Goal: Task Accomplishment & Management: Complete application form

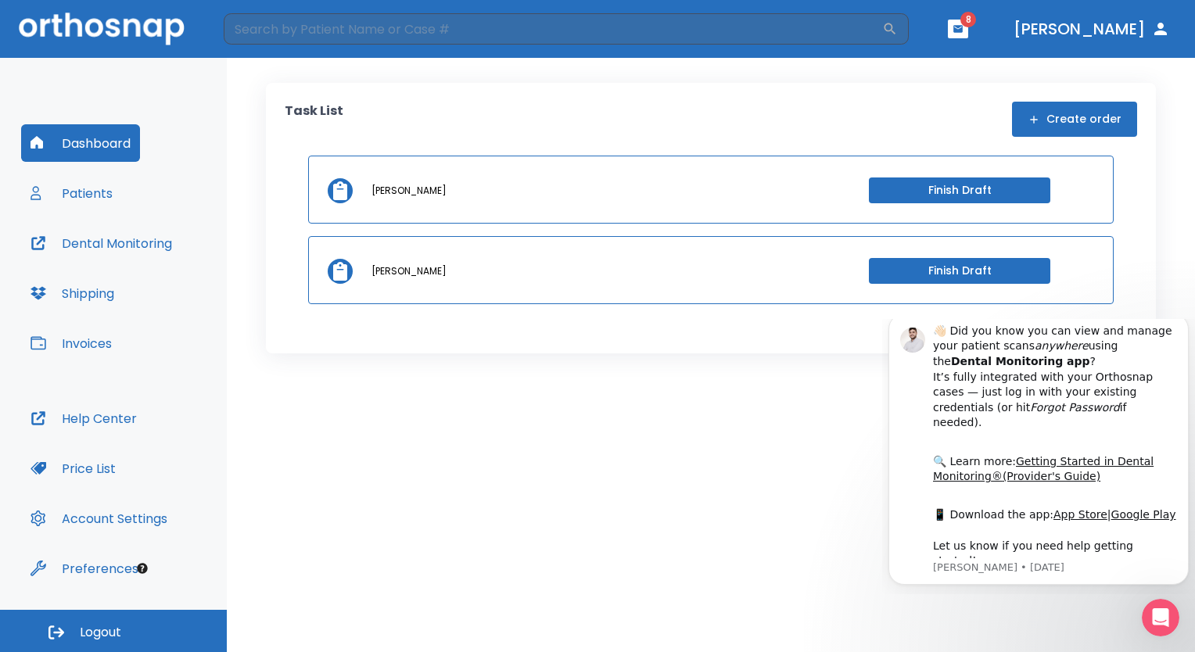
click at [666, 427] on div "Task List Create order [PERSON_NAME] Draft [PERSON_NAME] Finish Draft" at bounding box center [711, 355] width 968 height 594
click at [1069, 120] on button "Create order" at bounding box center [1074, 119] width 125 height 35
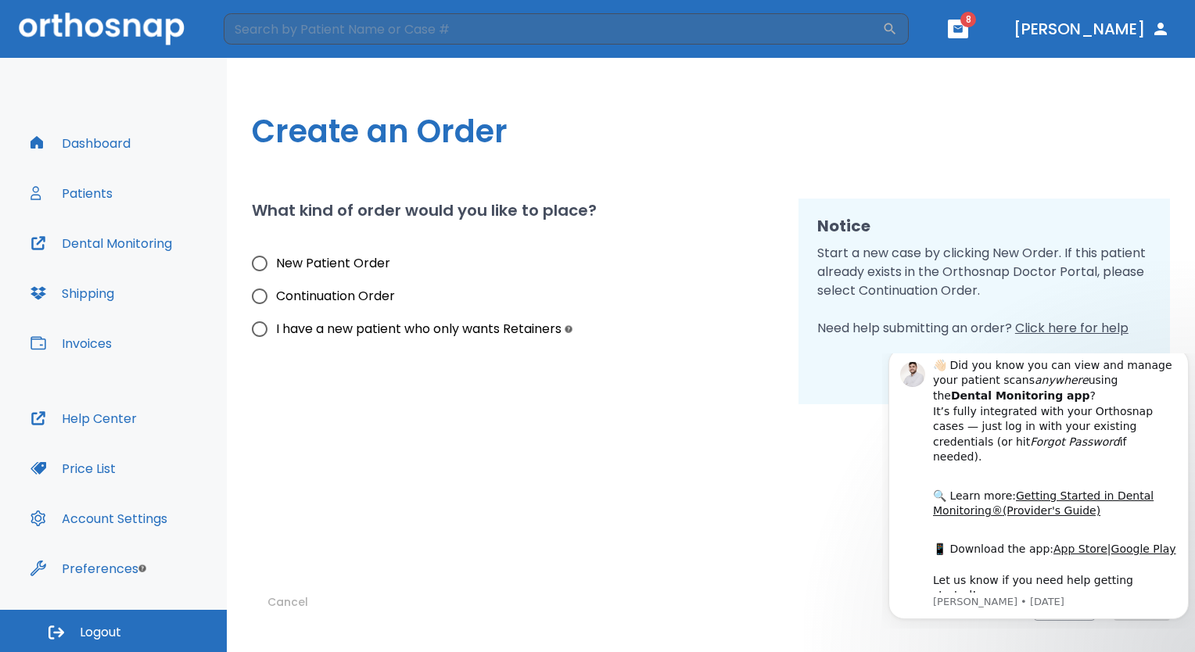
click at [257, 331] on input "I have a new patient who only wants Retainers" at bounding box center [259, 329] width 33 height 33
radio input "true"
click at [865, 471] on div "Cancel Back Next" at bounding box center [711, 512] width 918 height 217
click at [1185, 355] on icon "Dismiss notification" at bounding box center [1183, 352] width 5 height 5
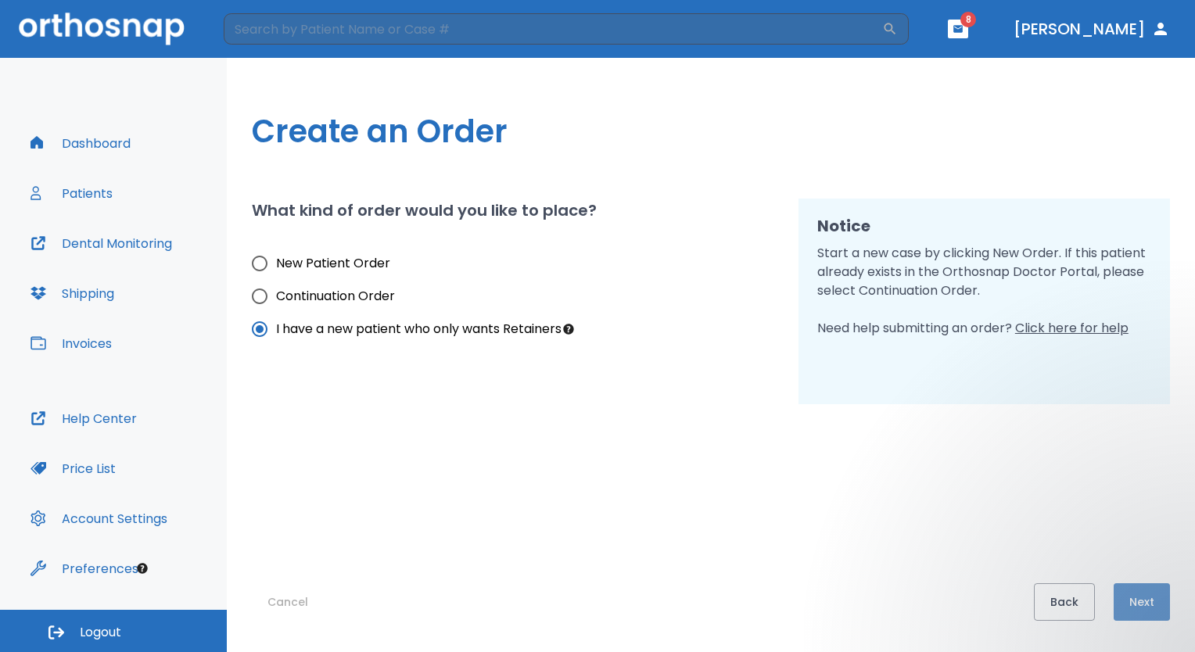
click at [1145, 603] on button "Next" at bounding box center [1142, 602] width 56 height 38
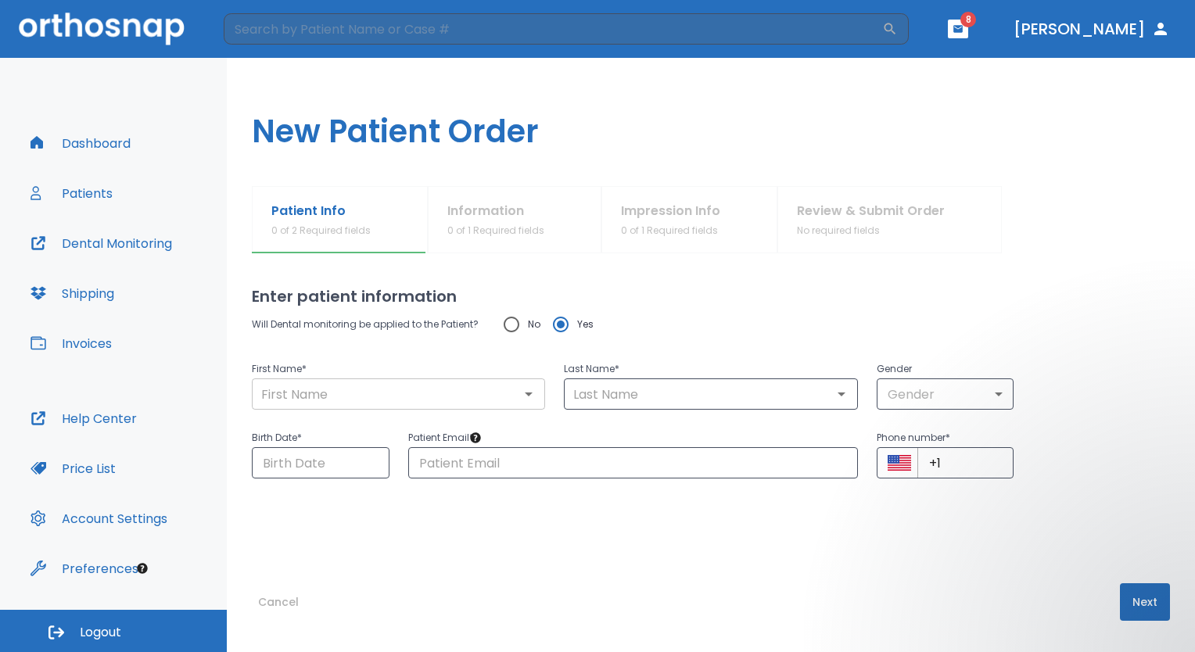
click at [388, 395] on input "text" at bounding box center [399, 394] width 284 height 22
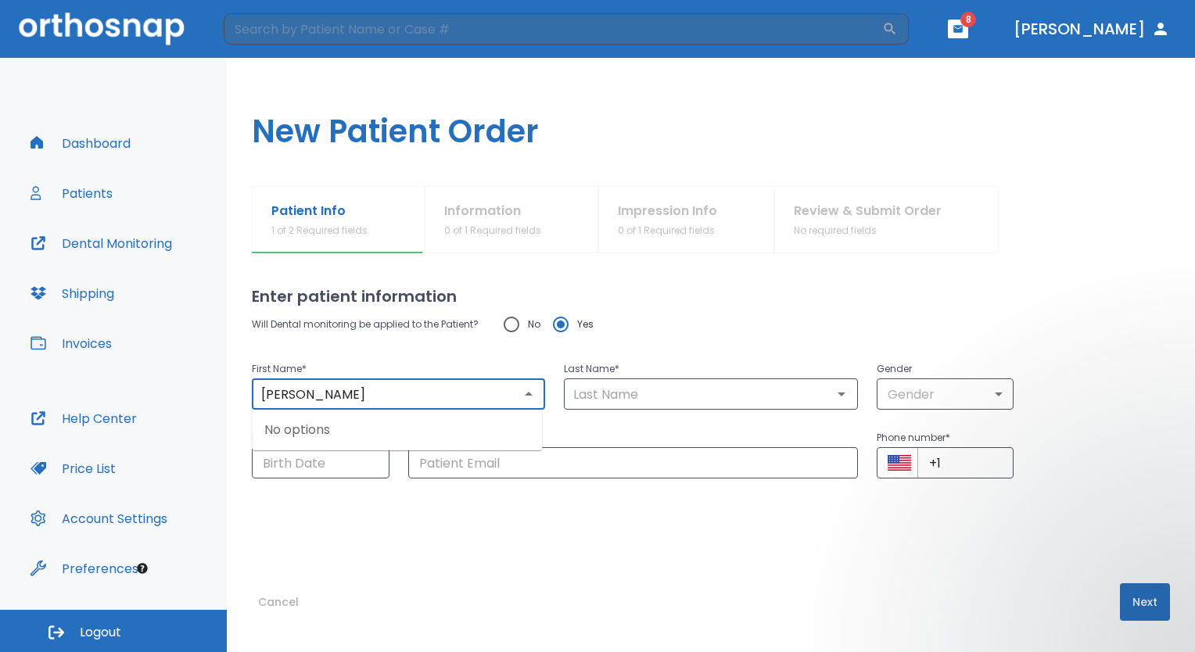
type input "[PERSON_NAME]"
click at [666, 392] on input "text" at bounding box center [711, 394] width 284 height 22
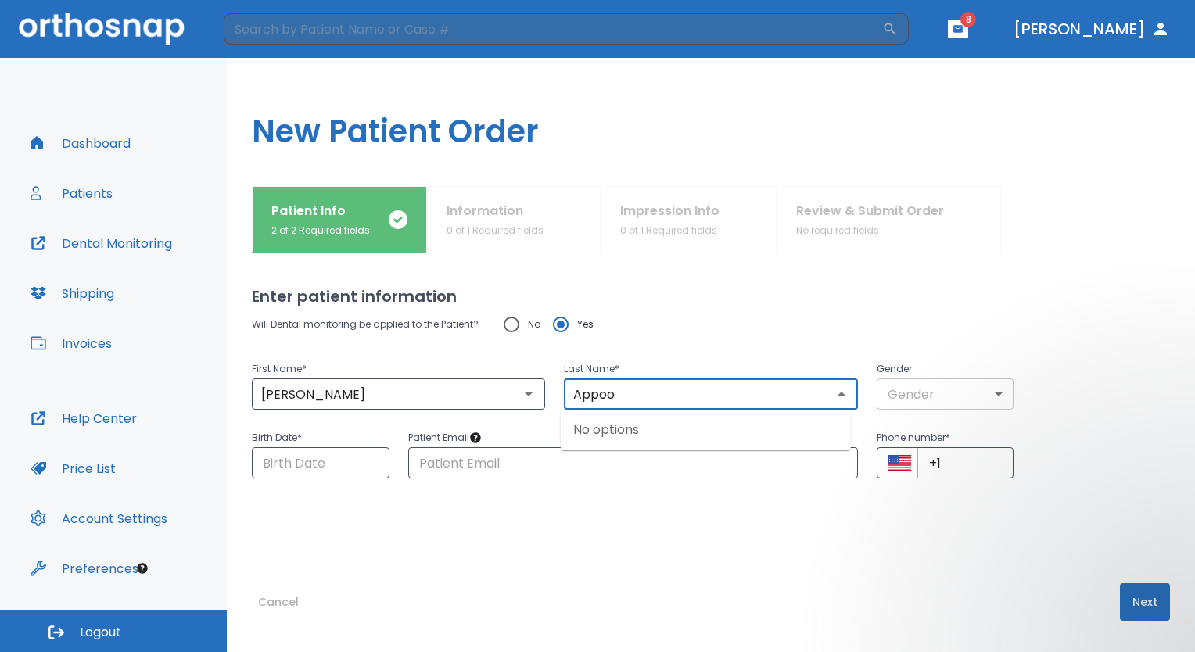
type input "Appoo"
click at [992, 392] on body "​ 8 [PERSON_NAME] Dashboard Patients Dental Monitoring Shipping Invoices Help C…" at bounding box center [597, 326] width 1195 height 652
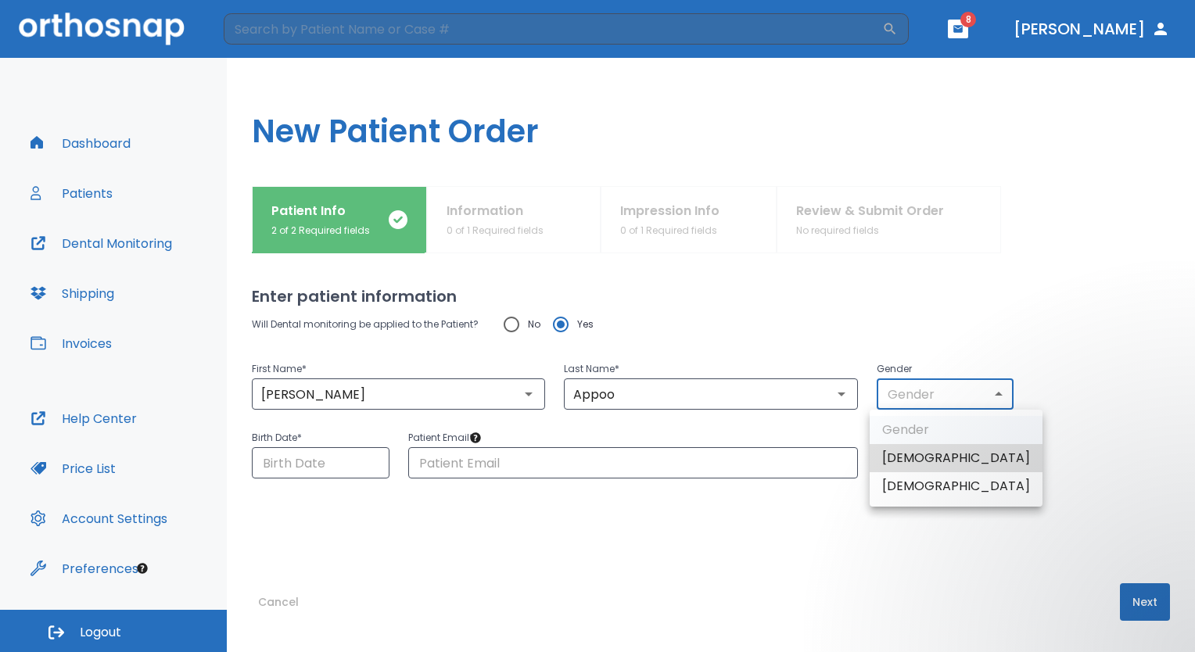
click at [931, 458] on li "[DEMOGRAPHIC_DATA]" at bounding box center [956, 458] width 173 height 28
type input "1"
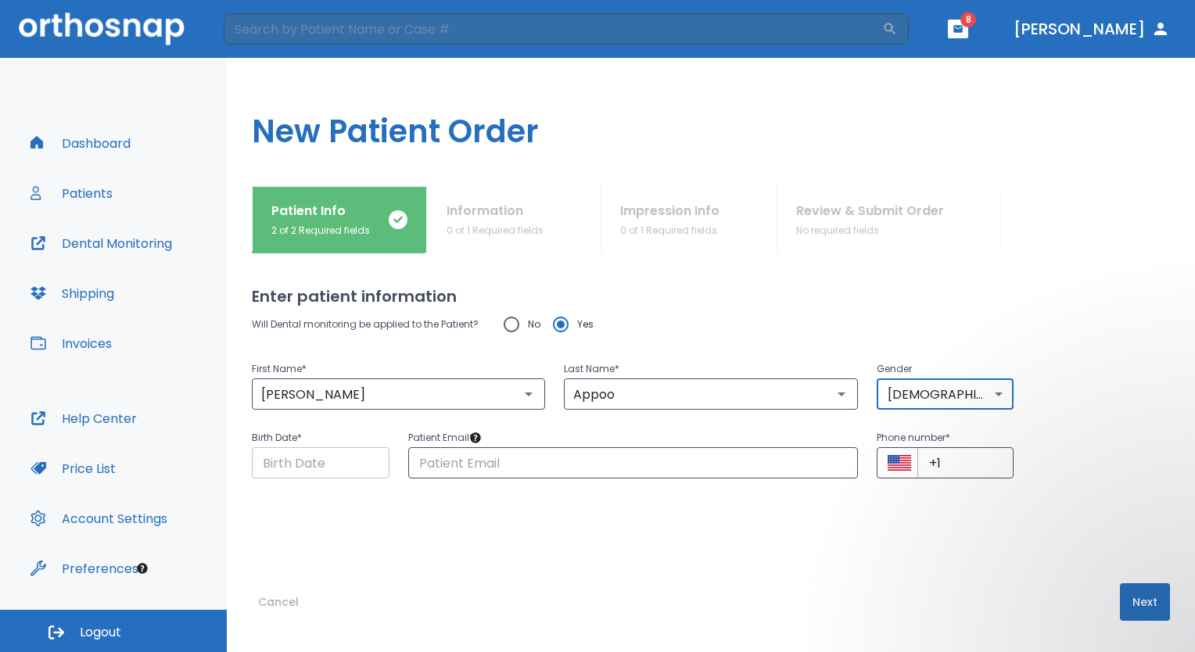
click at [347, 466] on input "Choose date" at bounding box center [321, 462] width 138 height 31
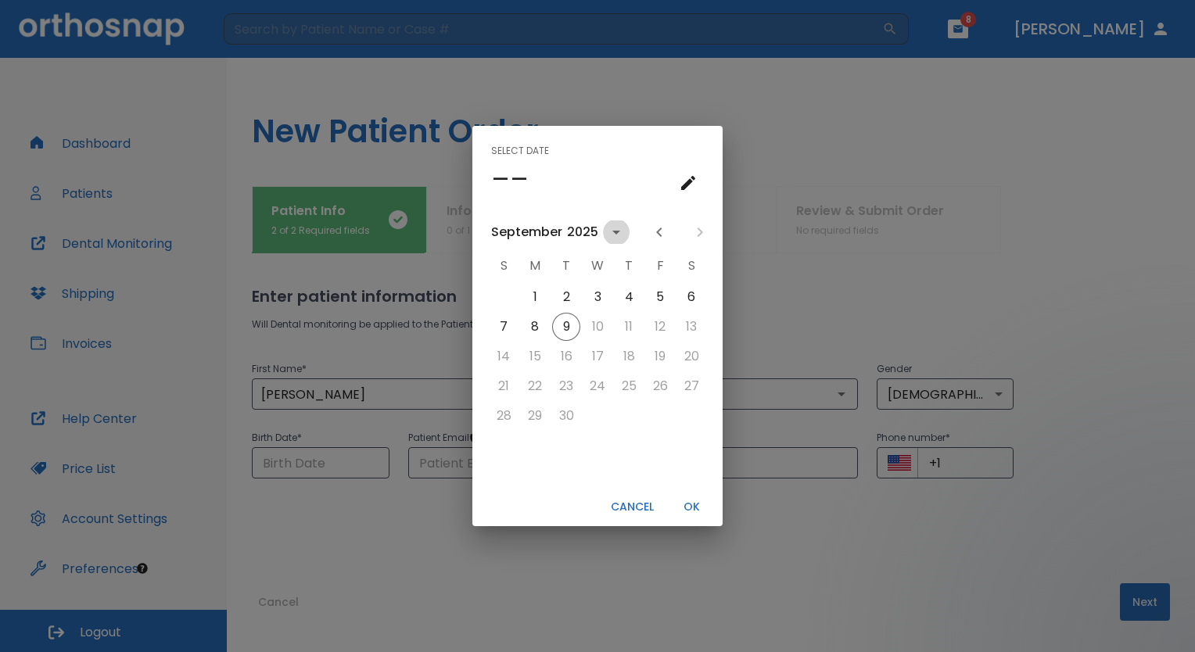
click at [613, 232] on icon "calendar view is open, switch to year view" at bounding box center [616, 233] width 8 height 4
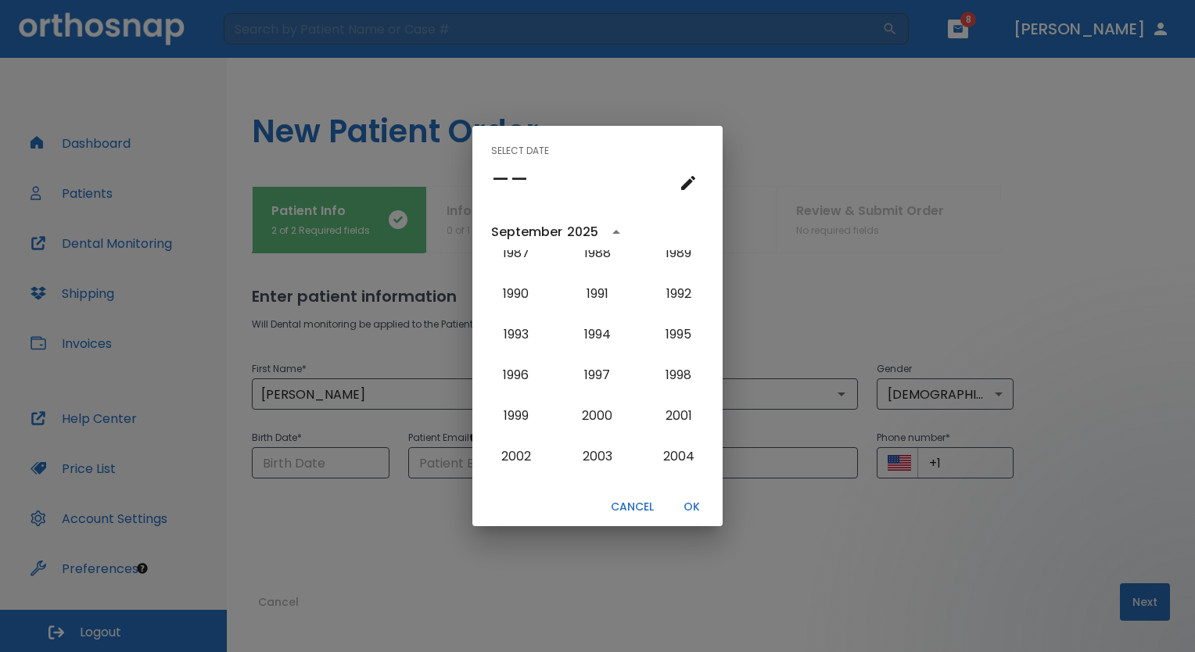
scroll to position [1168, 0]
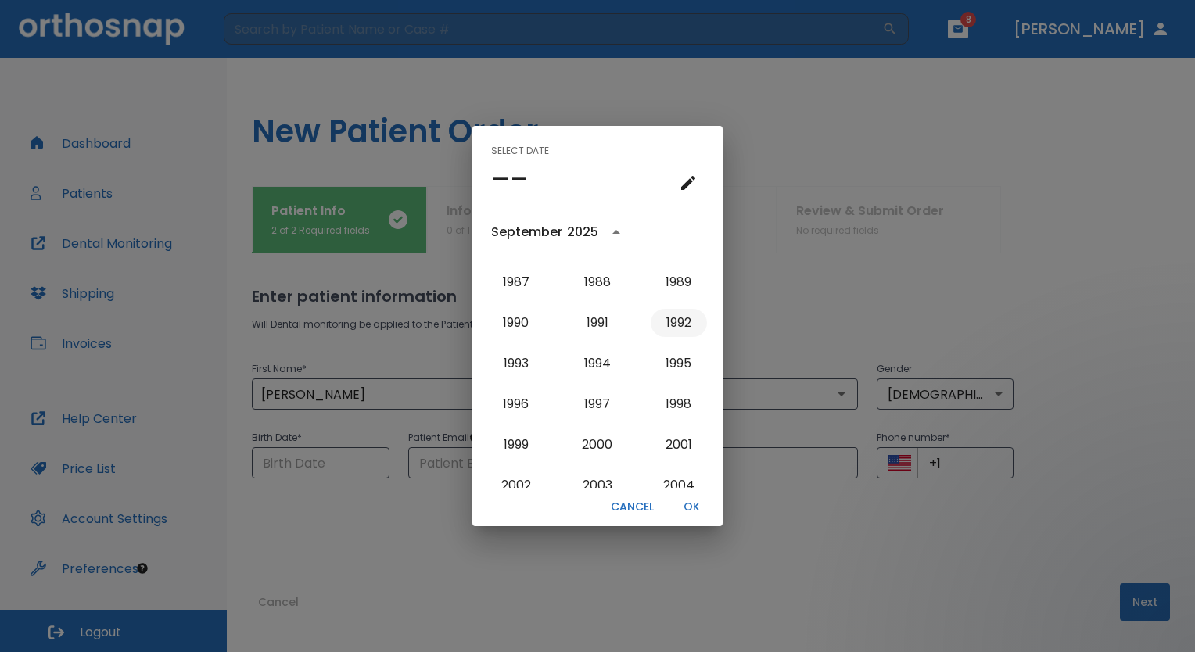
click at [673, 327] on button "1992" at bounding box center [679, 323] width 56 height 28
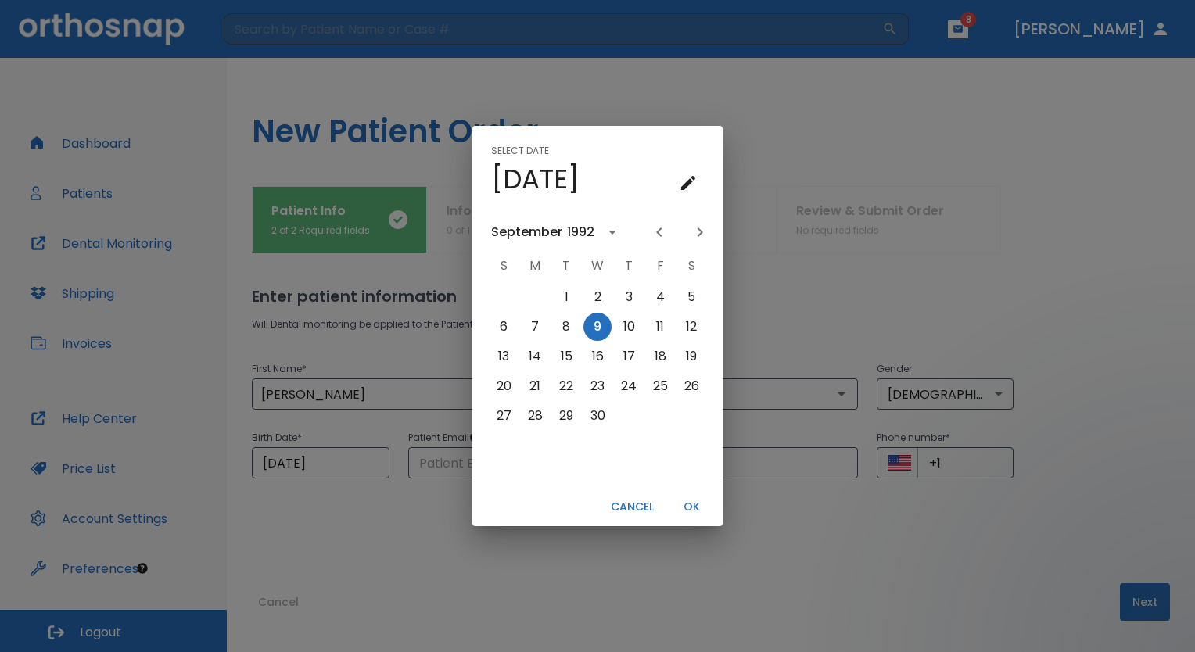
scroll to position [0, 0]
click at [673, 327] on button "11" at bounding box center [660, 327] width 28 height 28
click at [521, 236] on div "September" at bounding box center [526, 232] width 71 height 19
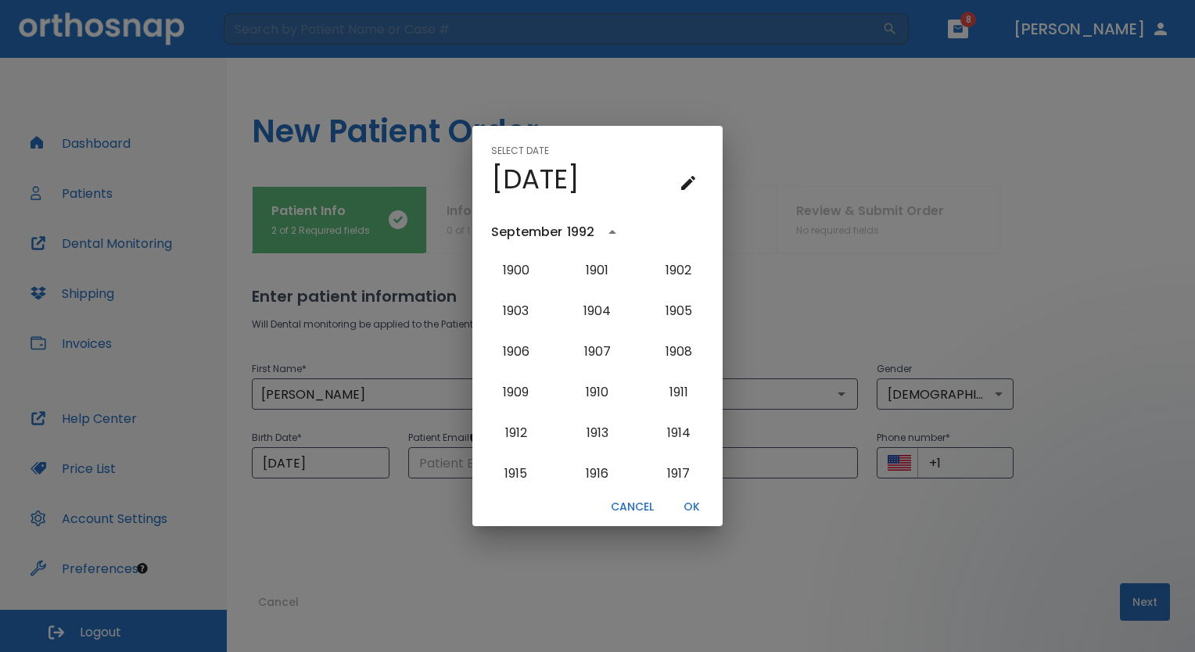
scroll to position [1122, 0]
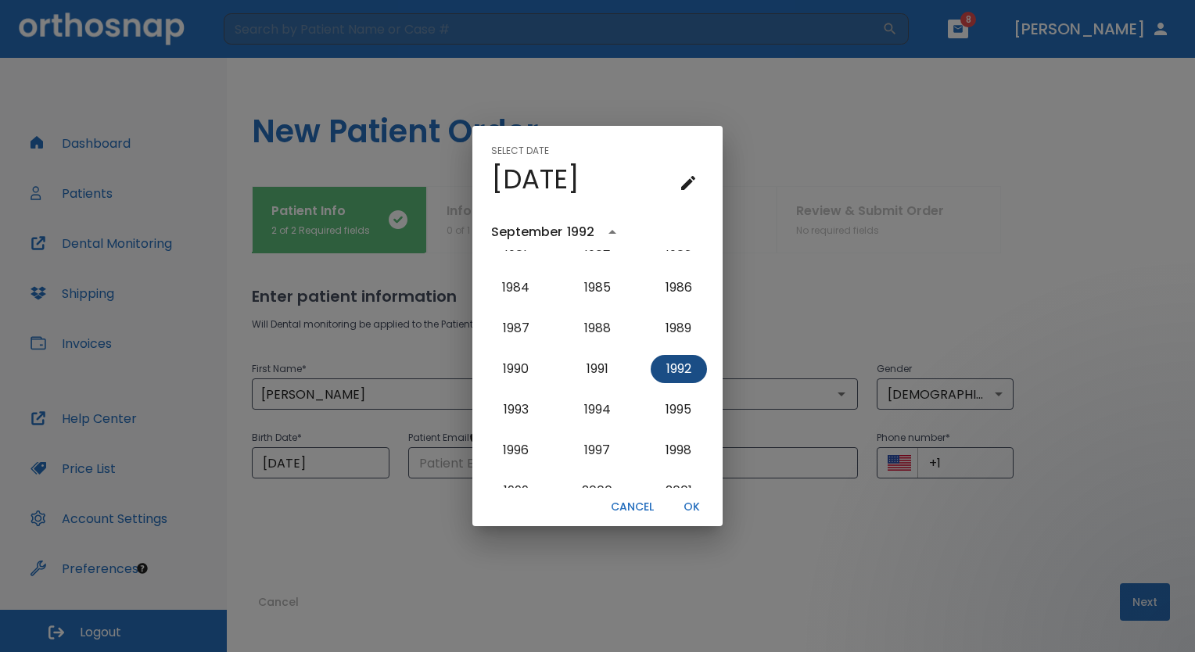
click at [671, 374] on button "1992" at bounding box center [679, 369] width 56 height 28
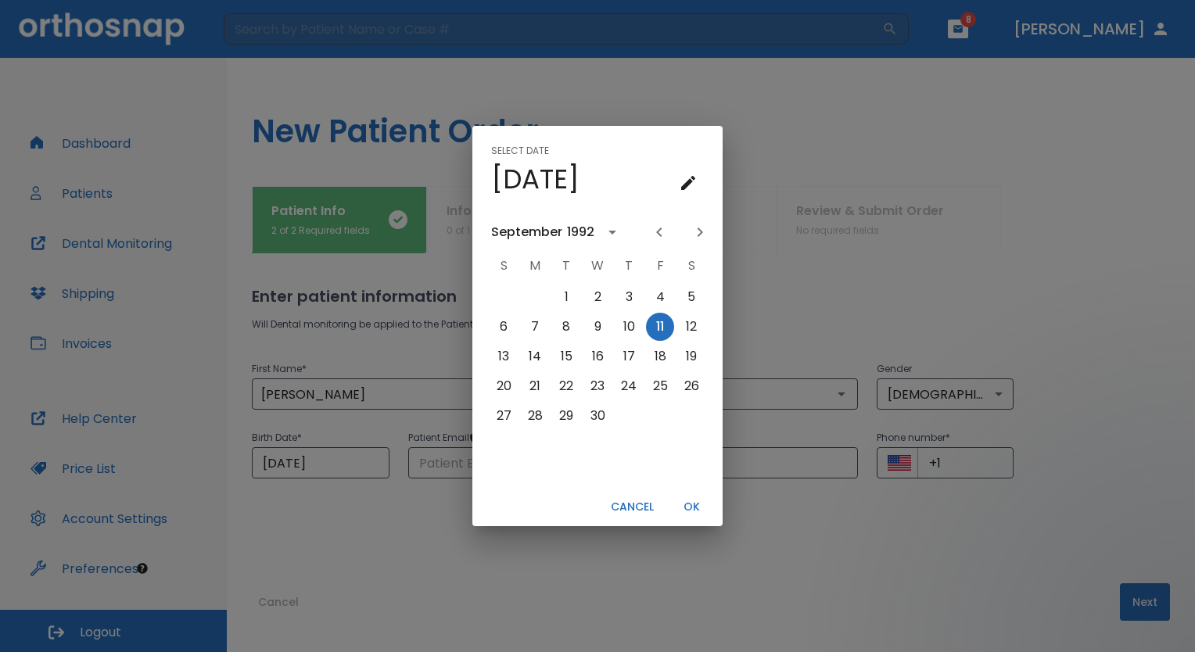
scroll to position [0, 0]
click at [655, 233] on icon "Previous month" at bounding box center [659, 232] width 19 height 19
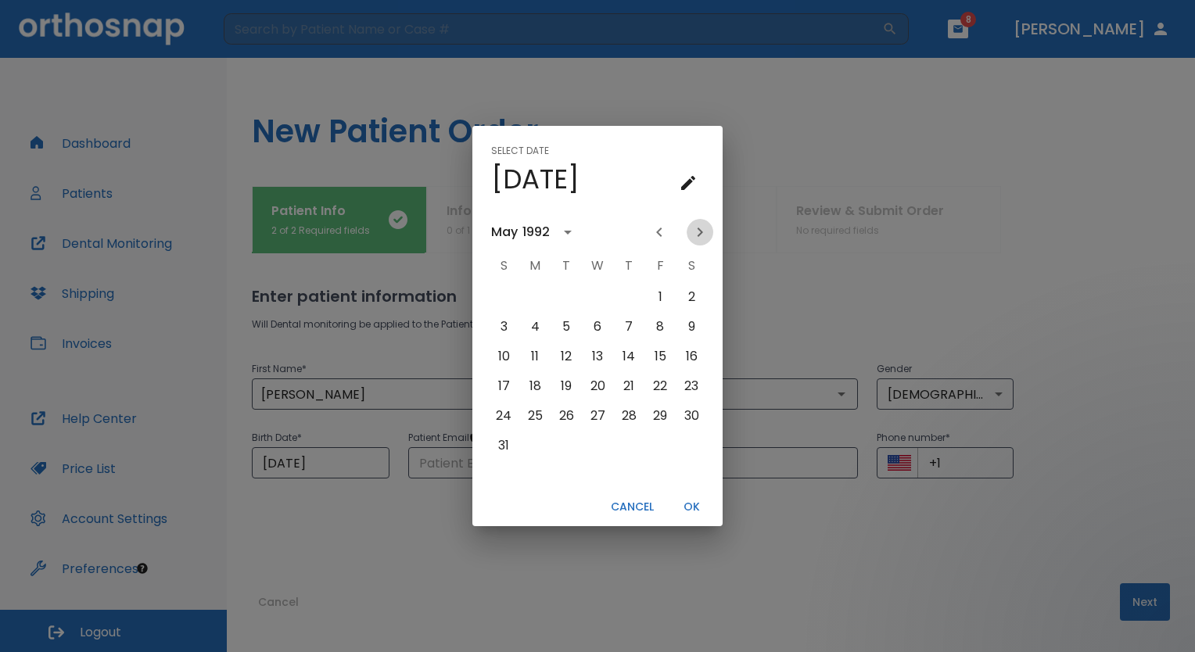
click at [695, 230] on icon "Next month" at bounding box center [700, 232] width 19 height 19
click at [705, 232] on icon "Next month" at bounding box center [700, 232] width 19 height 19
click at [662, 231] on icon "Previous month" at bounding box center [659, 232] width 19 height 19
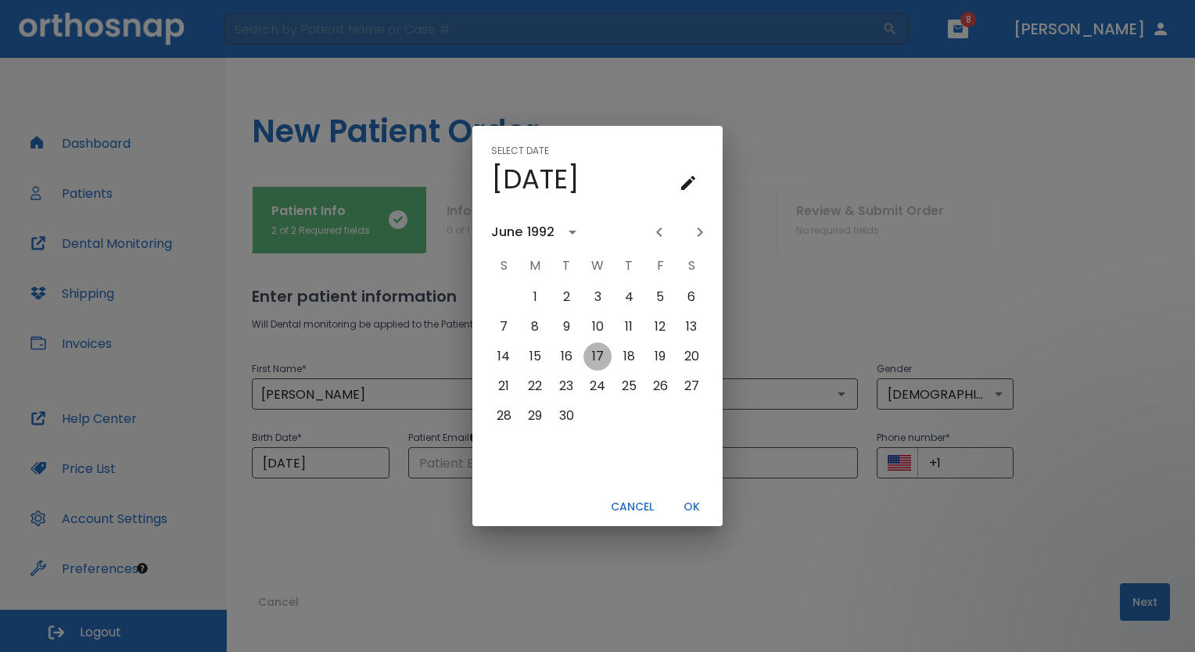
click at [598, 357] on button "17" at bounding box center [597, 357] width 28 height 28
type input "[DATE]"
click at [688, 505] on button "OK" at bounding box center [691, 507] width 50 height 26
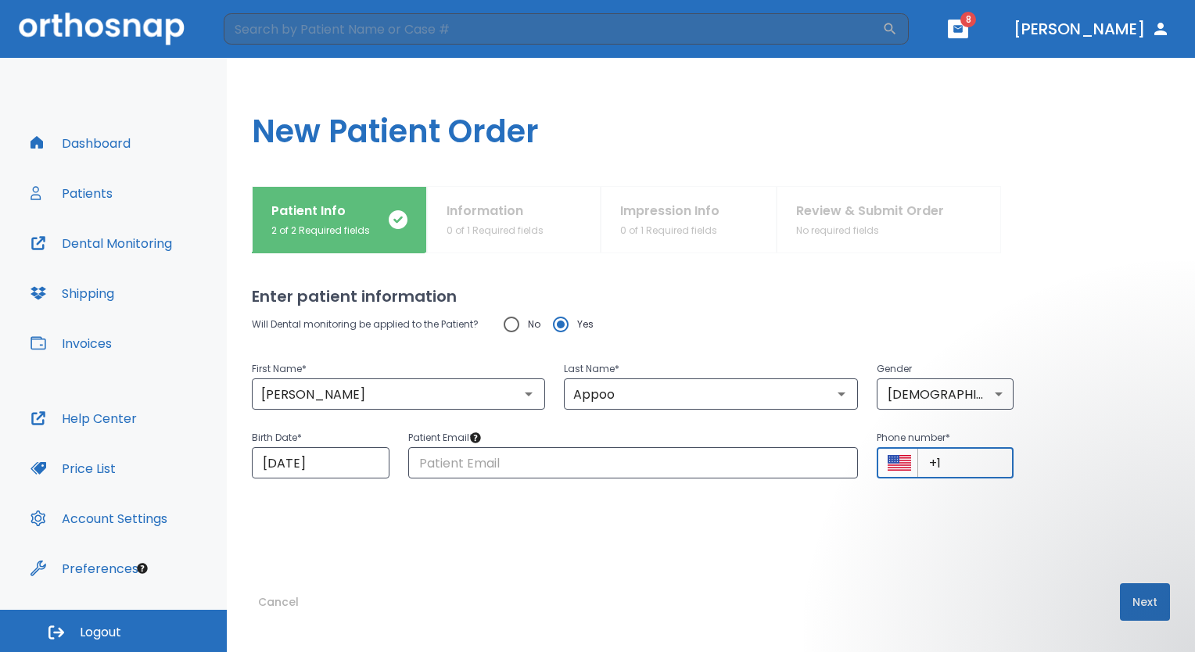
click at [939, 465] on input "+1" at bounding box center [965, 462] width 97 height 31
click at [889, 468] on icon "Select country" at bounding box center [899, 463] width 23 height 16
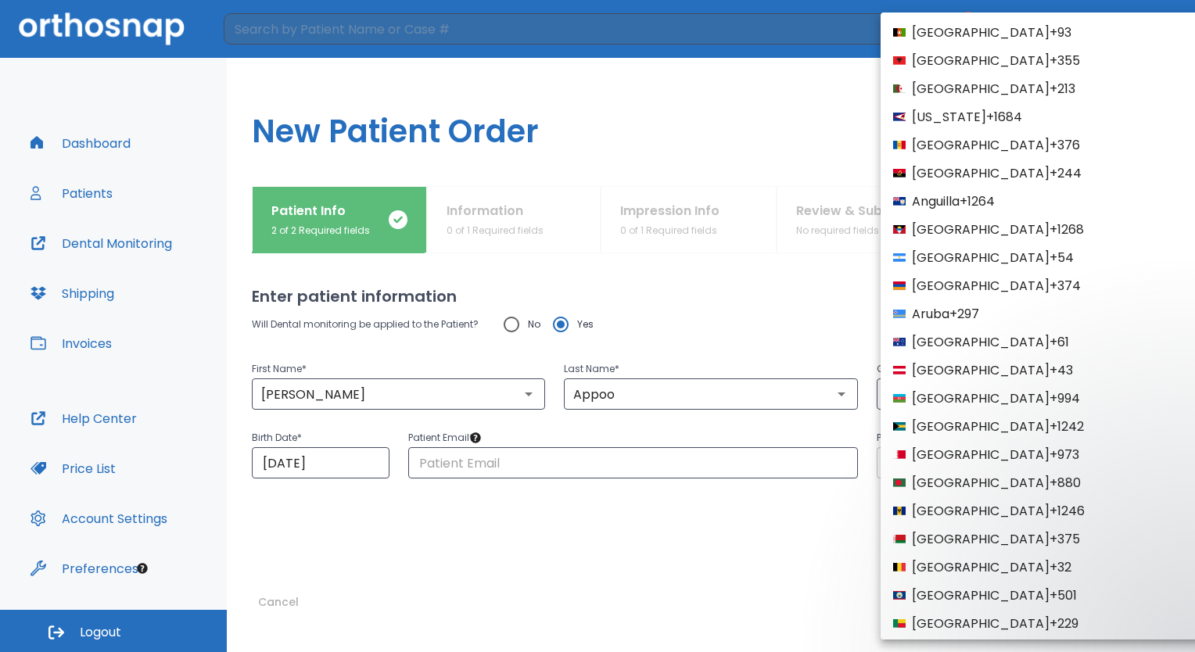
scroll to position [5973, 0]
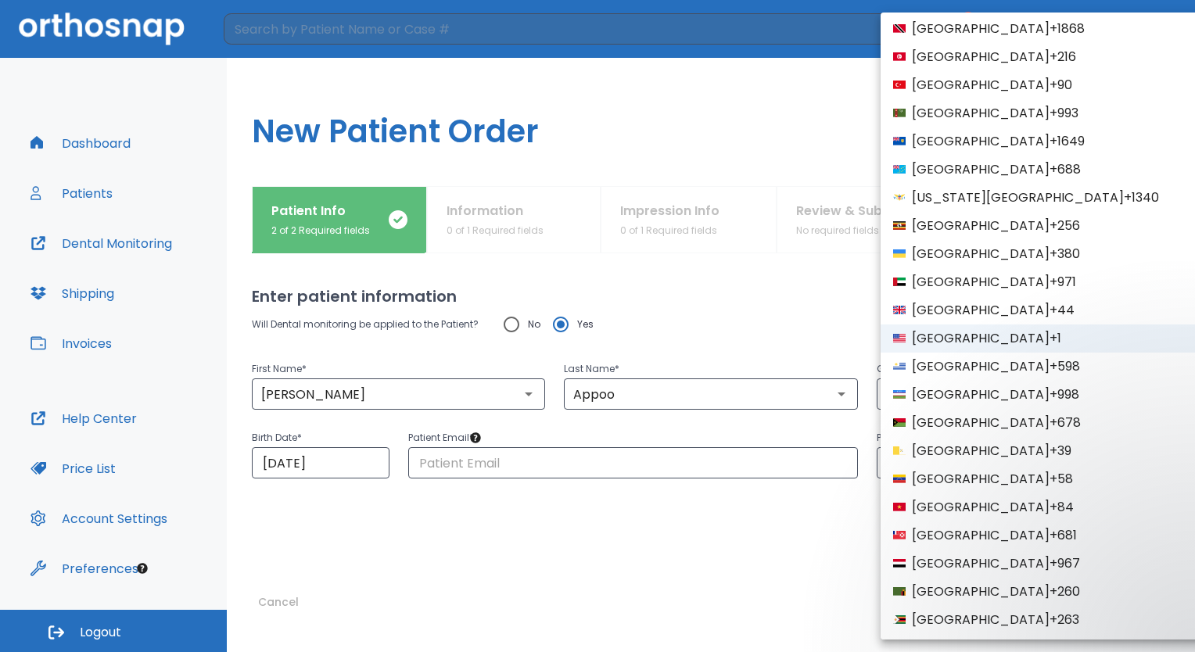
click at [771, 547] on div at bounding box center [597, 326] width 1195 height 652
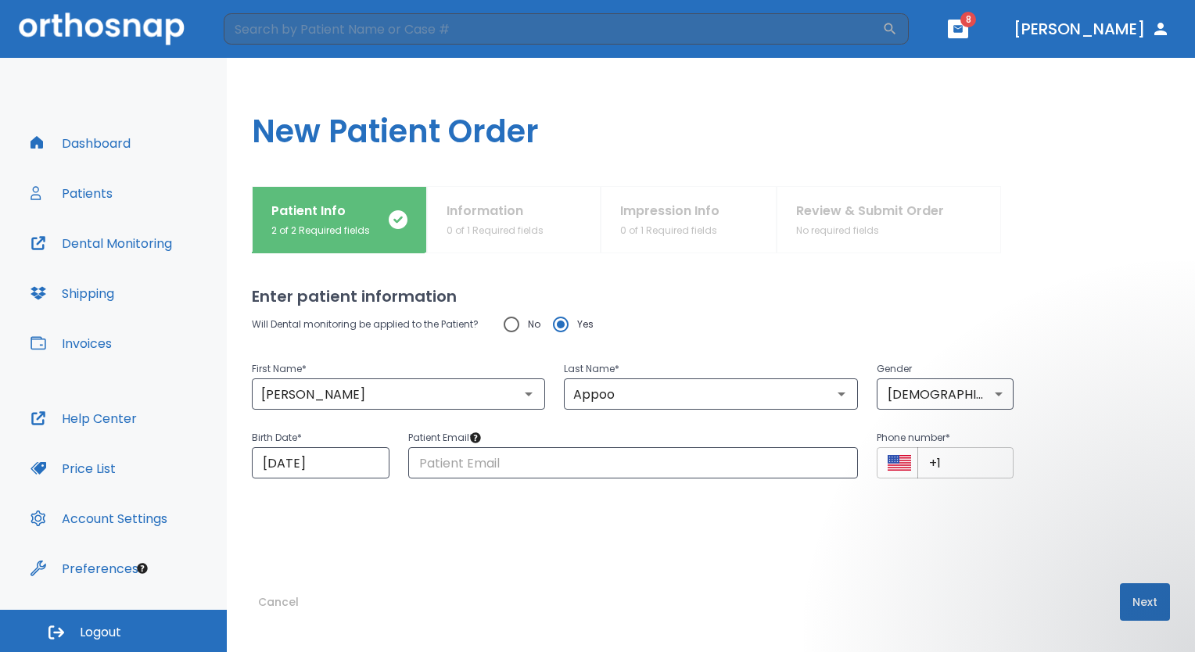
click at [949, 465] on input "+1" at bounding box center [965, 462] width 97 height 31
click at [889, 471] on button "Select country" at bounding box center [899, 462] width 23 height 23
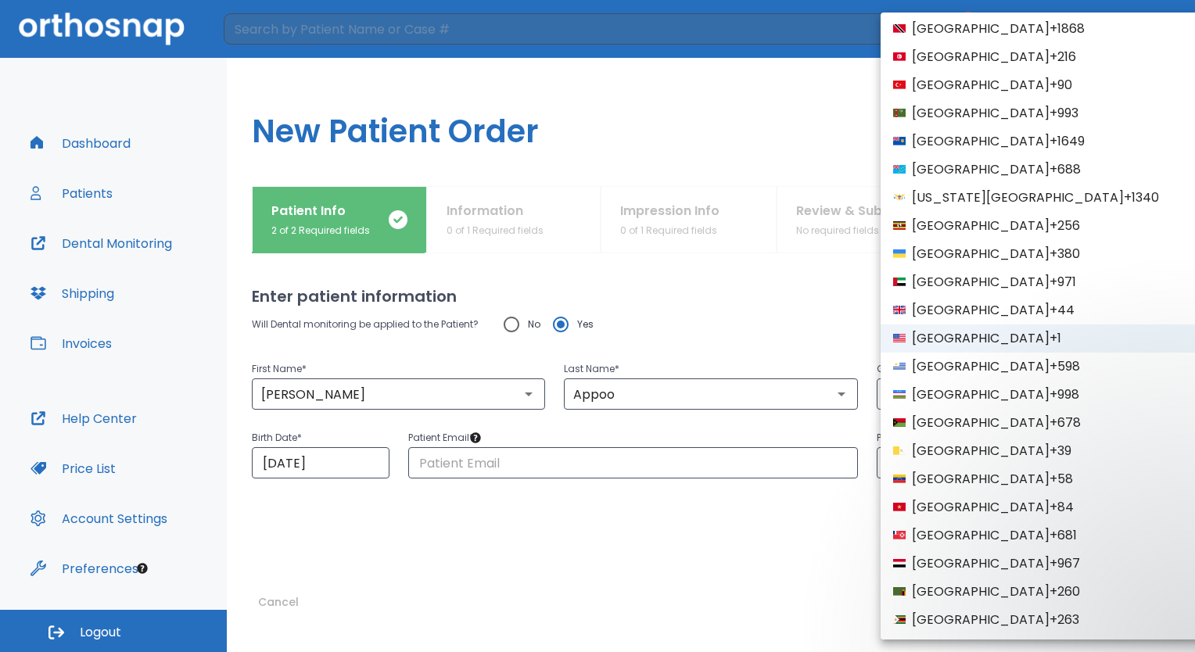
click at [996, 34] on span "[GEOGRAPHIC_DATA]" at bounding box center [981, 29] width 138 height 19
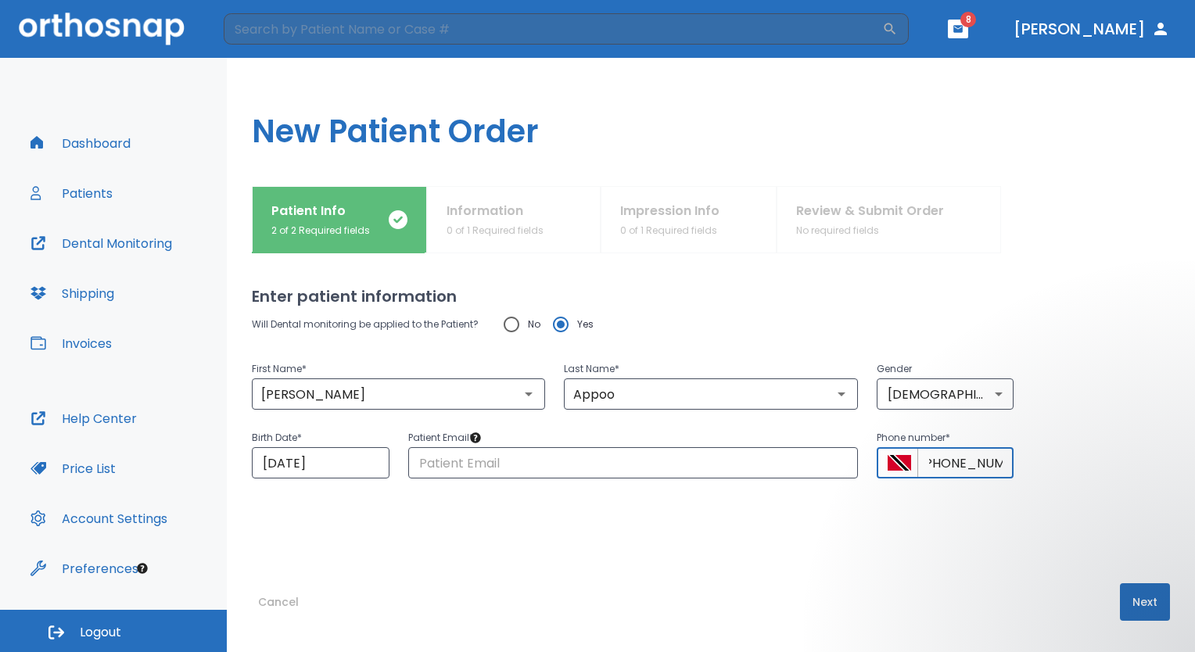
scroll to position [0, 16]
type input "[PHONE_NUMBER]"
click at [1128, 604] on button "Next" at bounding box center [1145, 602] width 50 height 38
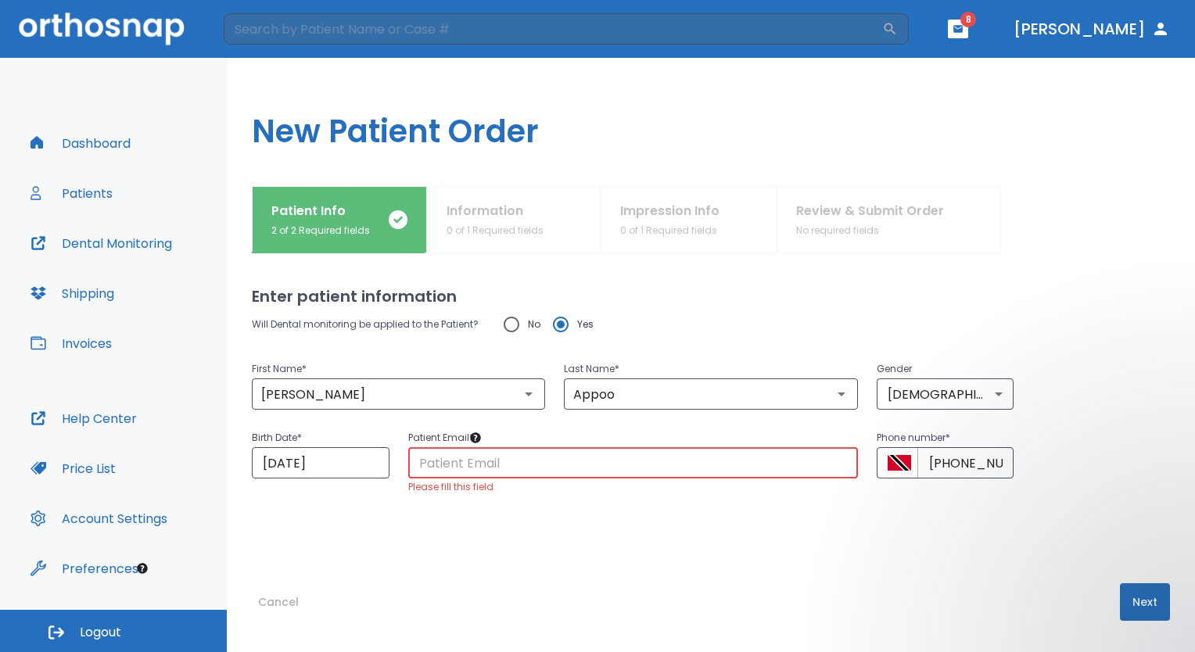
click at [481, 468] on input "text" at bounding box center [633, 462] width 450 height 31
type input "[EMAIL_ADDRESS][DOMAIN_NAME]"
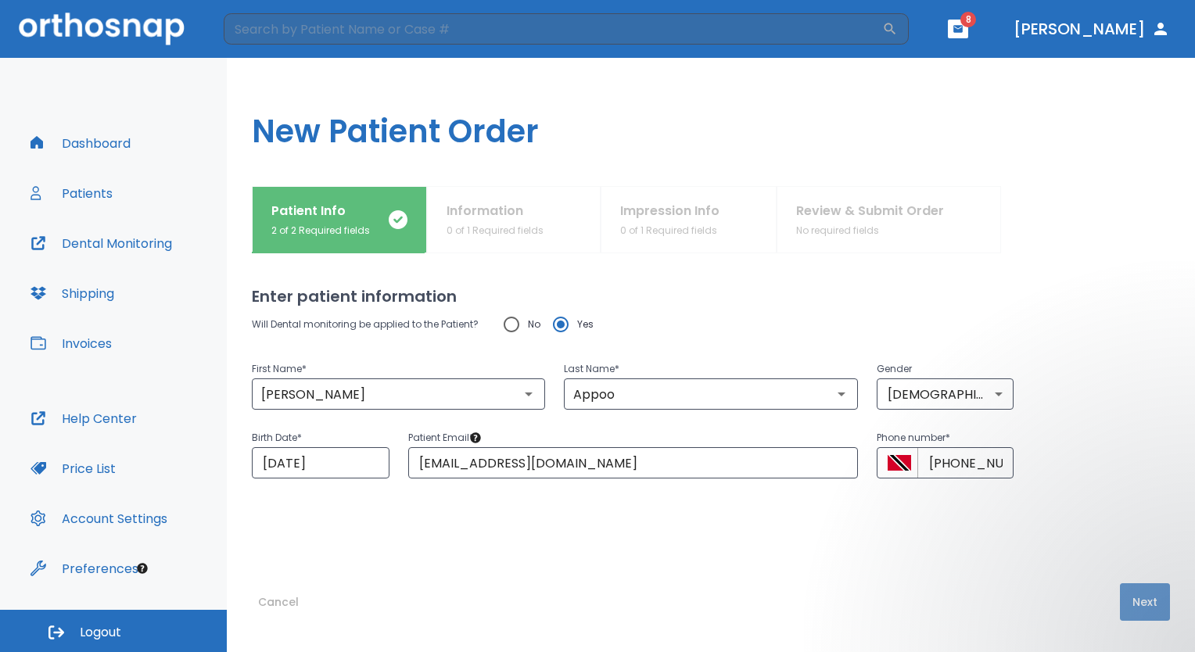
click at [1136, 604] on button "Next" at bounding box center [1145, 602] width 50 height 38
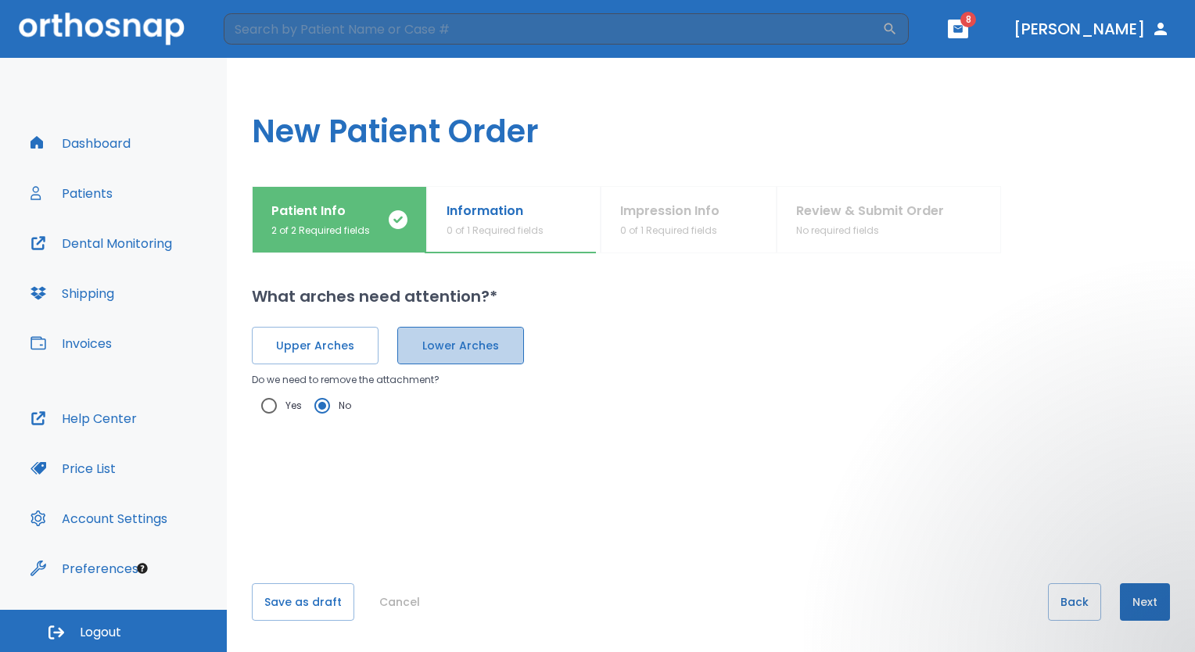
click at [444, 346] on span "Lower Arches" at bounding box center [461, 346] width 94 height 16
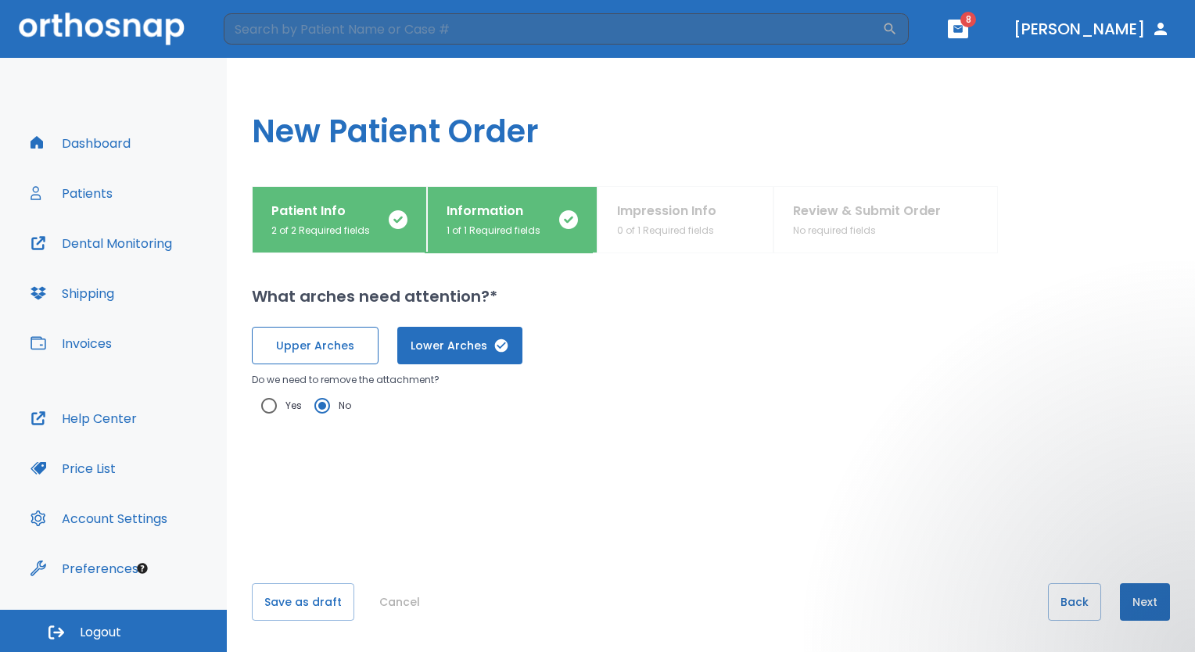
click at [300, 349] on span "Upper Arches" at bounding box center [315, 346] width 94 height 16
click at [269, 404] on input "Yes" at bounding box center [269, 405] width 33 height 33
radio input "true"
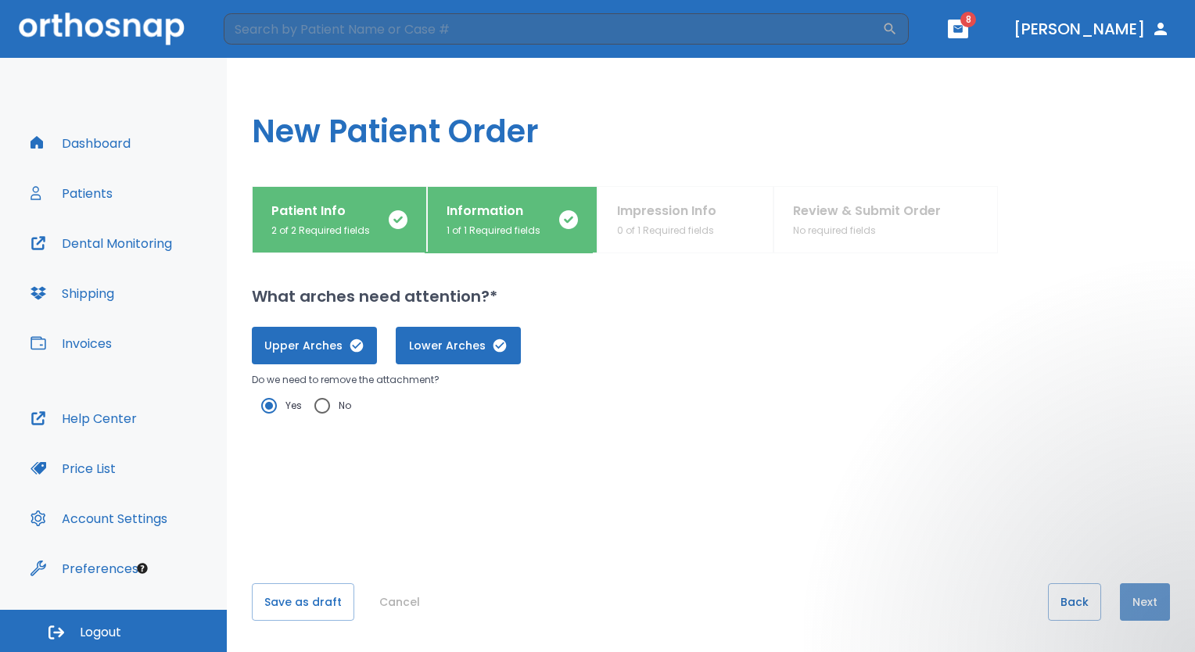
click at [1132, 596] on button "Next" at bounding box center [1145, 602] width 50 height 38
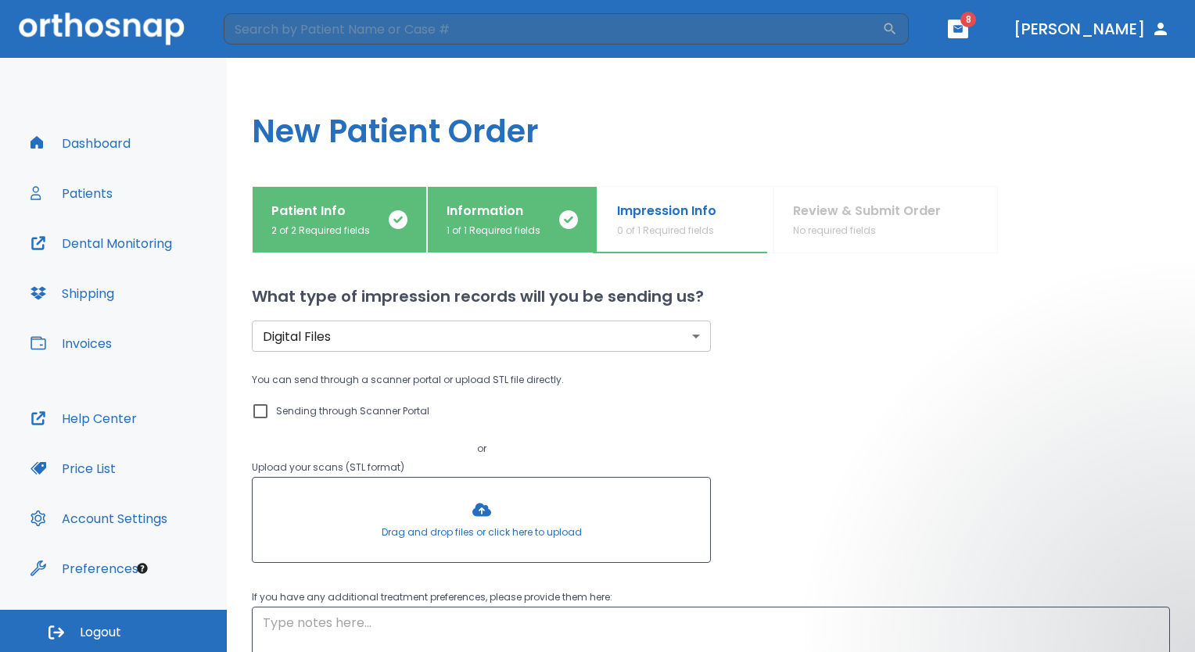
click at [479, 510] on div at bounding box center [482, 520] width 458 height 84
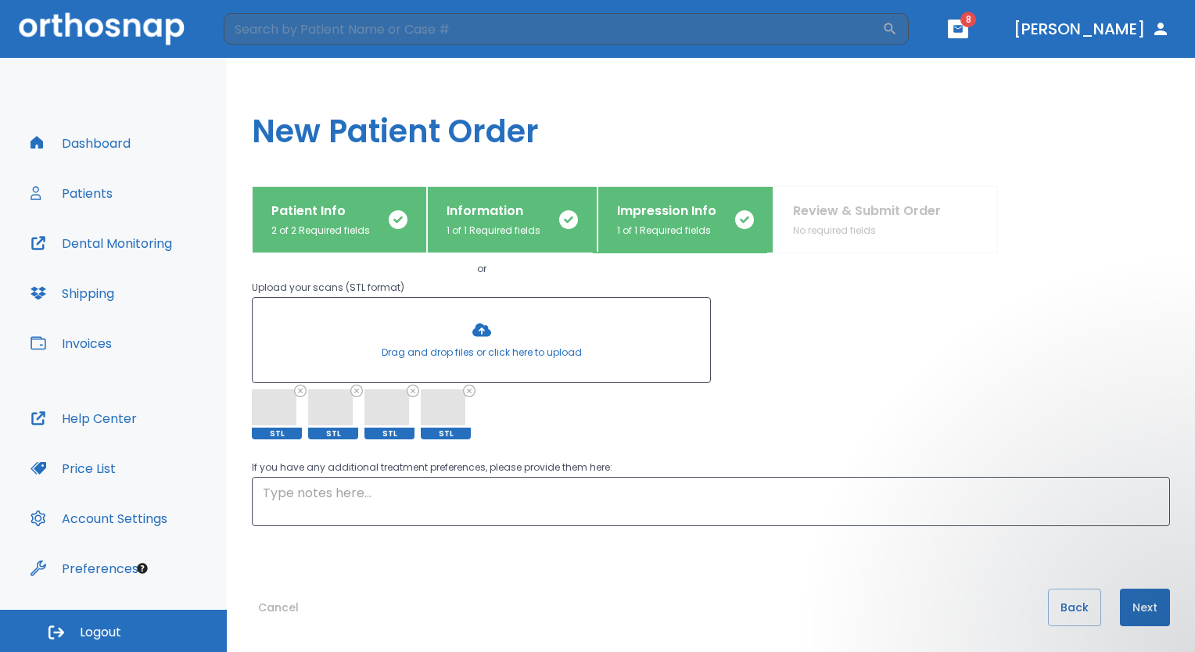
scroll to position [185, 0]
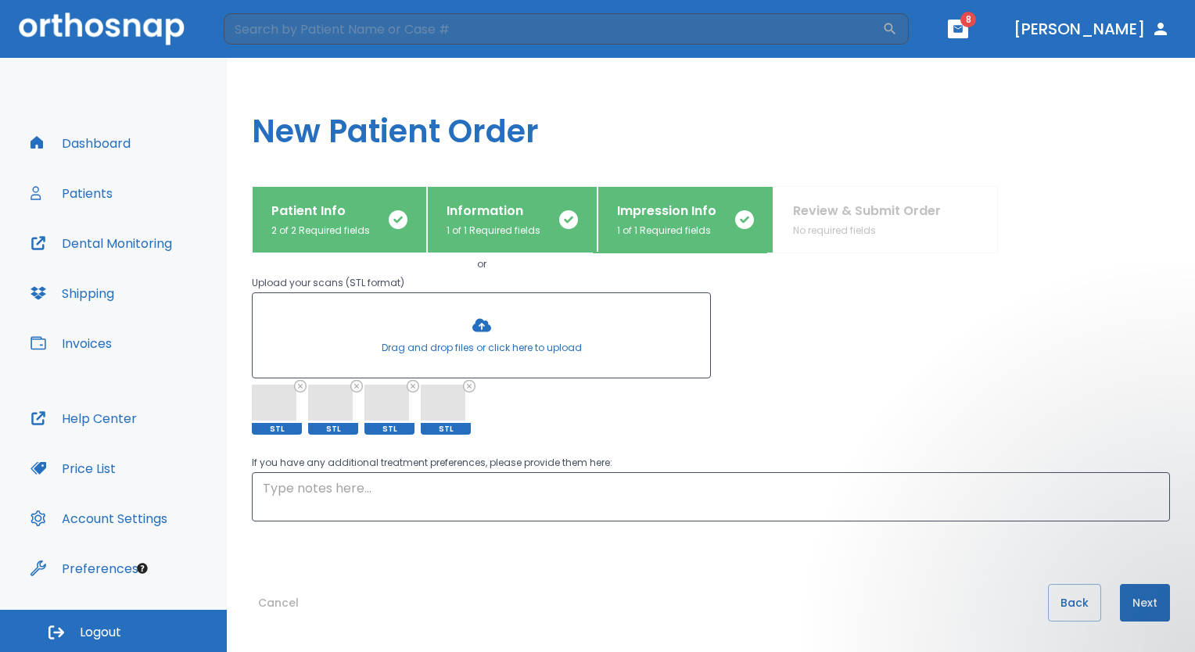
click at [1139, 599] on button "Next" at bounding box center [1145, 603] width 50 height 38
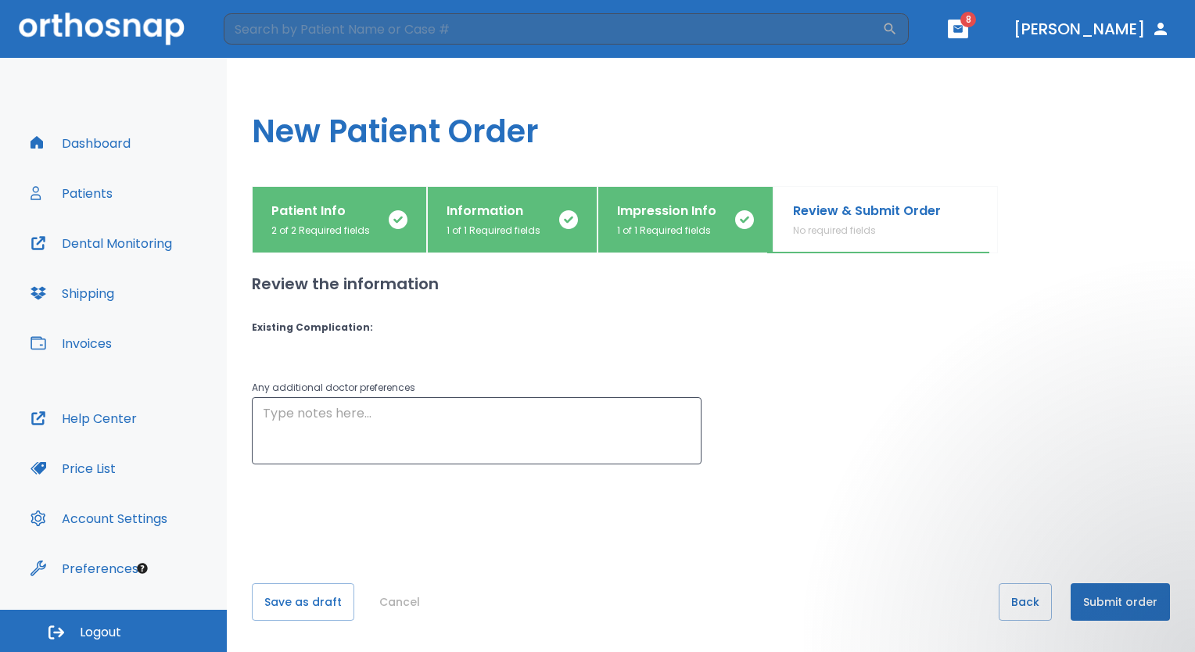
scroll to position [0, 0]
click at [265, 343] on div "Review the information Existing Complication : Any additional doctor preference…" at bounding box center [711, 386] width 918 height 267
click at [1103, 598] on button "Submit order" at bounding box center [1120, 602] width 99 height 38
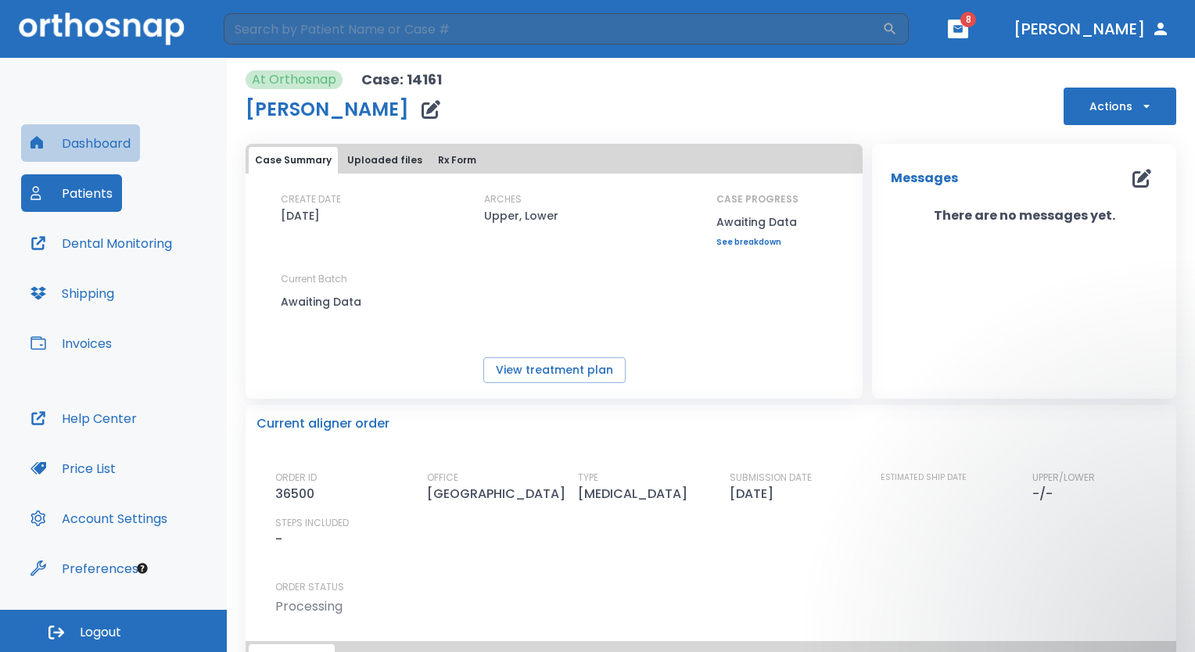
click at [87, 151] on button "Dashboard" at bounding box center [80, 143] width 119 height 38
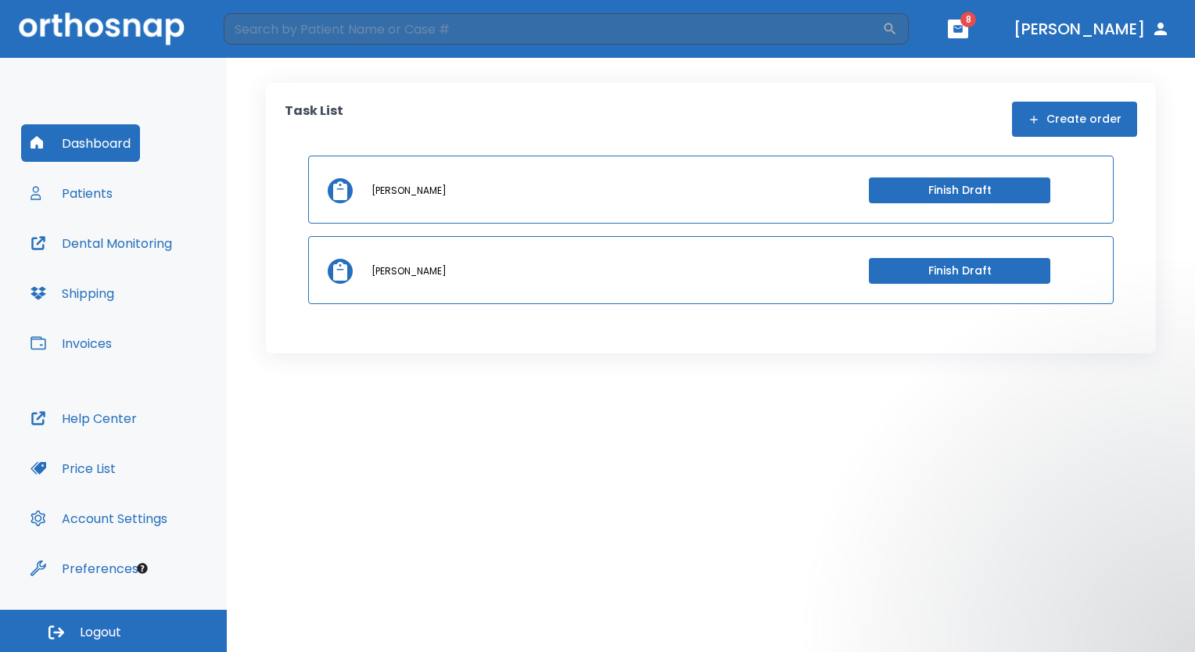
click at [1073, 124] on button "Create order" at bounding box center [1074, 119] width 125 height 35
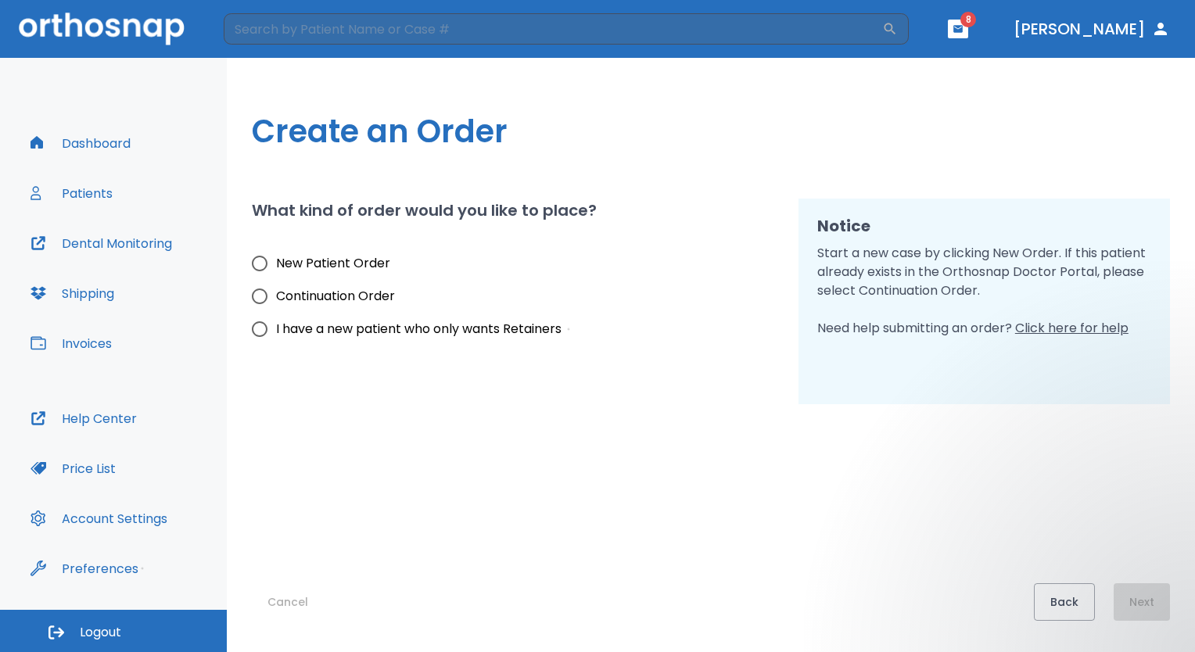
click at [260, 271] on input "New Patient Order" at bounding box center [259, 263] width 33 height 33
radio input "true"
click at [257, 268] on input "New Patient Order" at bounding box center [259, 263] width 33 height 33
click at [1145, 598] on button "Next" at bounding box center [1142, 602] width 56 height 38
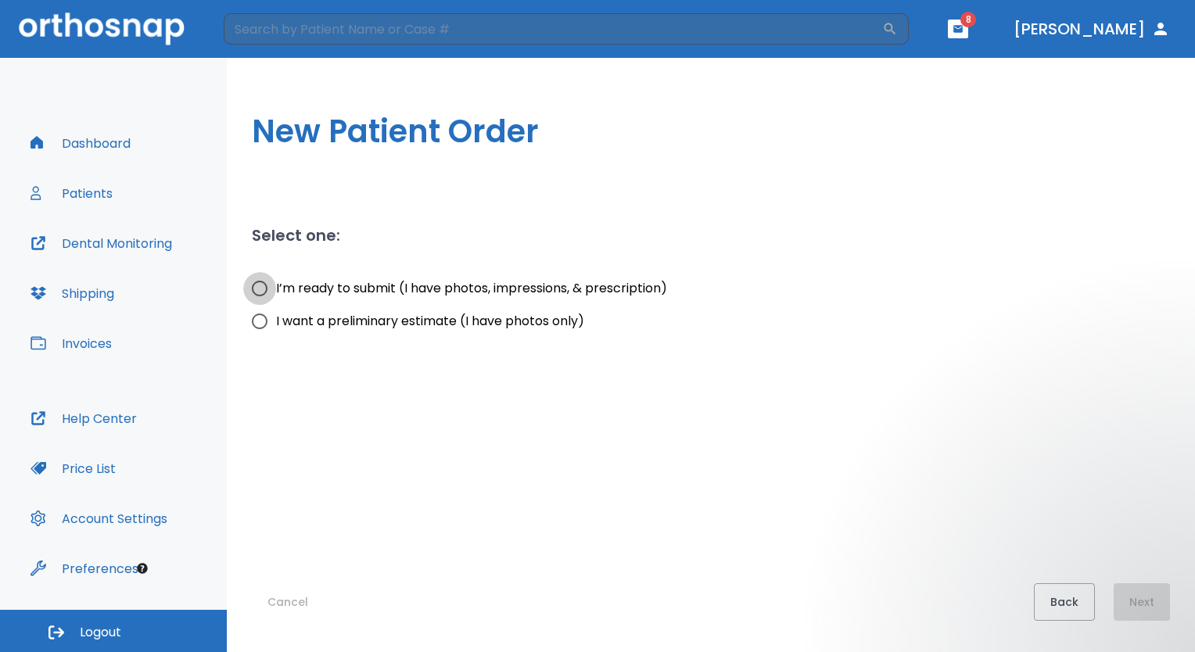
click at [260, 286] on input "I’m ready to submit (I have photos, impressions, & prescription)" at bounding box center [259, 288] width 33 height 33
radio input "true"
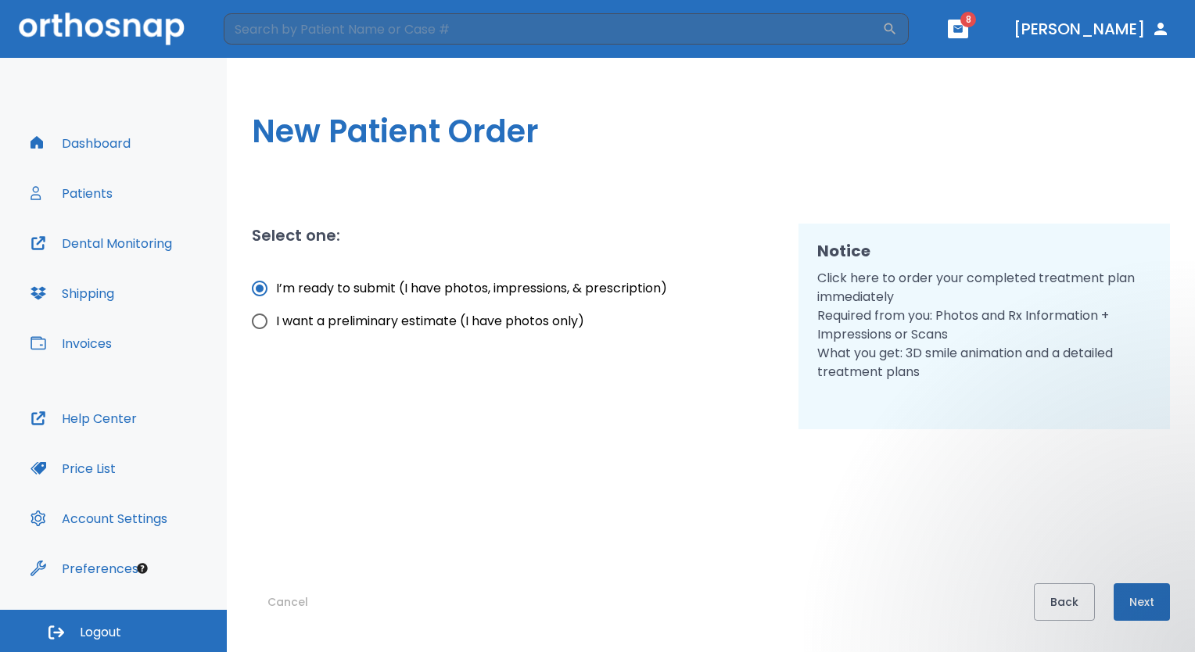
click at [1141, 606] on button "Next" at bounding box center [1142, 602] width 56 height 38
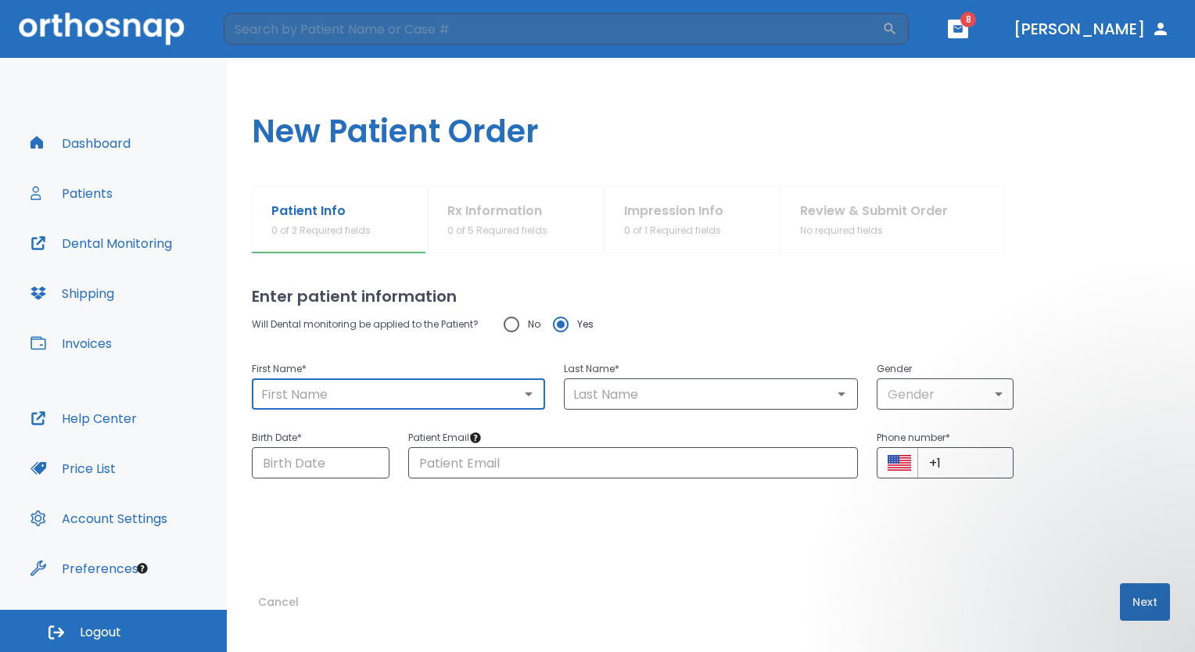
click at [437, 388] on input "text" at bounding box center [399, 394] width 284 height 22
type input "[PERSON_NAME]"
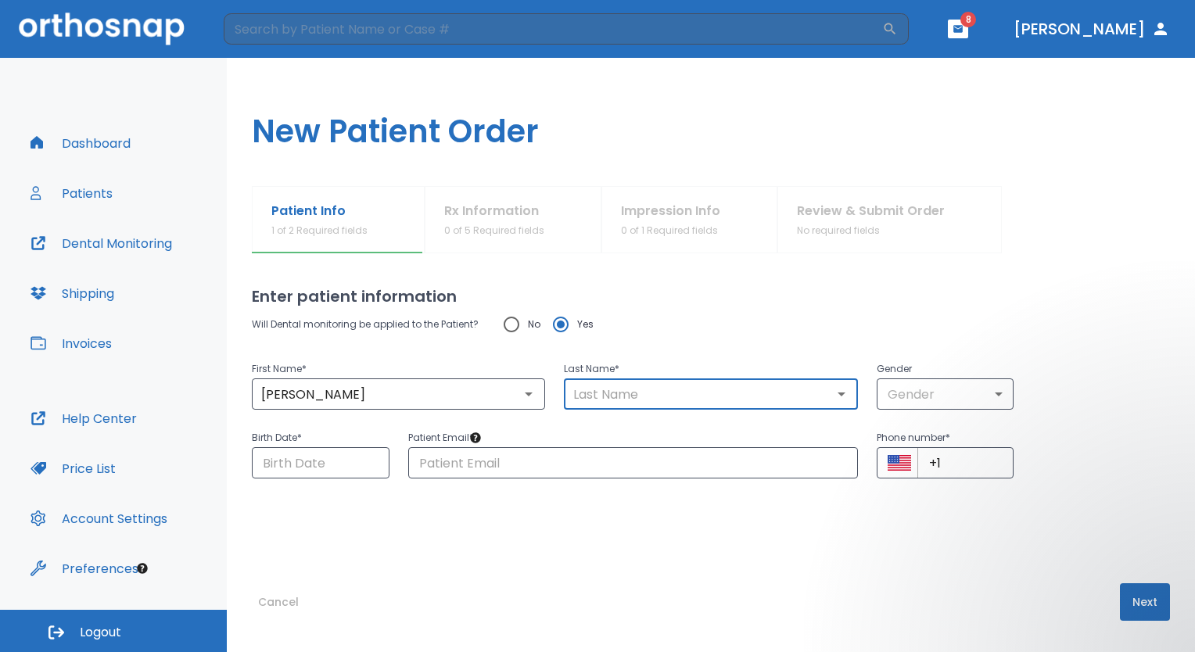
click at [641, 389] on input "text" at bounding box center [711, 394] width 284 height 22
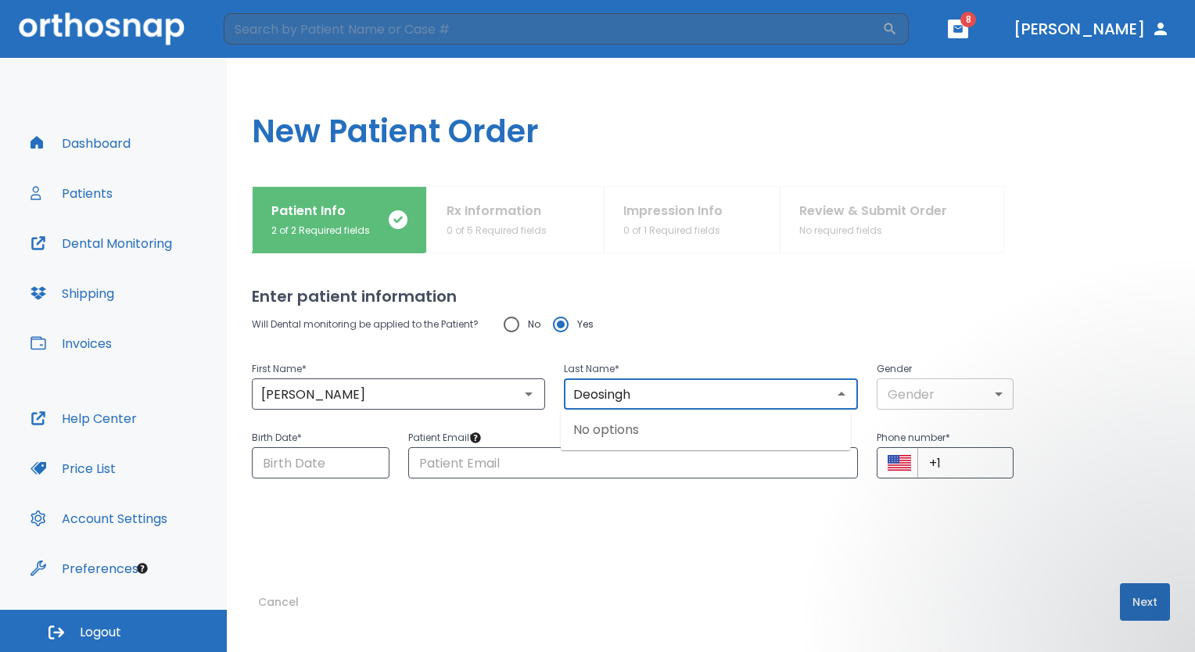
type input "Deosingh"
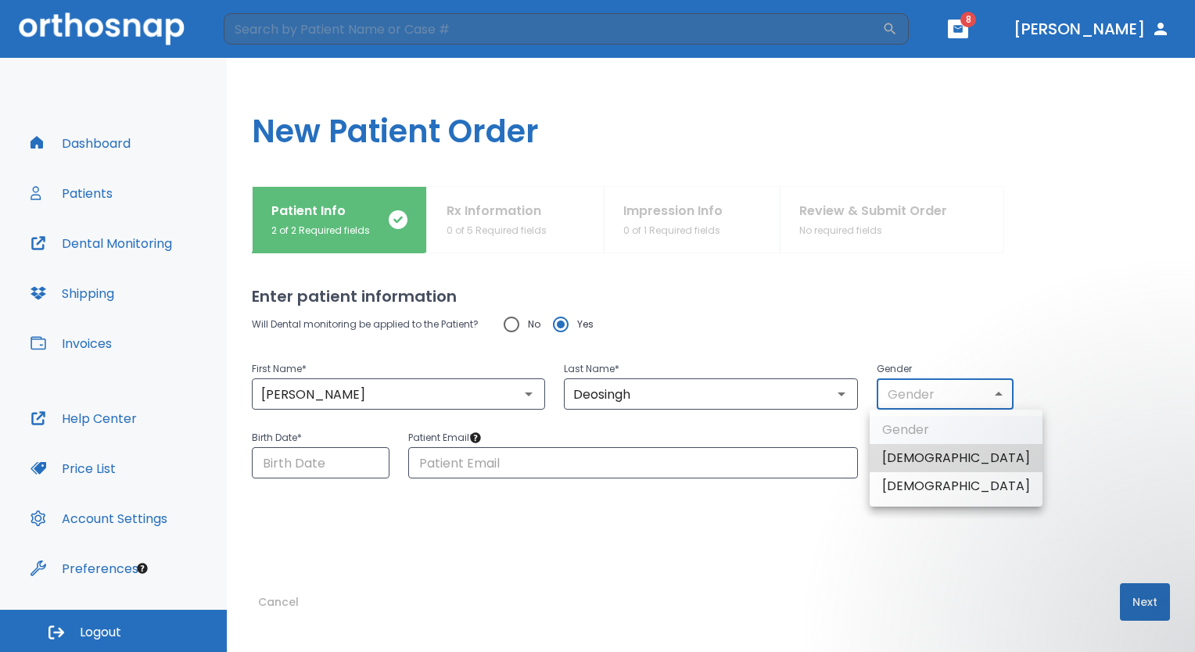
click at [993, 393] on body "​ 8 [PERSON_NAME] Dashboard Patients Dental Monitoring Shipping Invoices Help C…" at bounding box center [597, 326] width 1195 height 652
click at [934, 483] on li "[DEMOGRAPHIC_DATA]" at bounding box center [956, 486] width 173 height 28
type input "0"
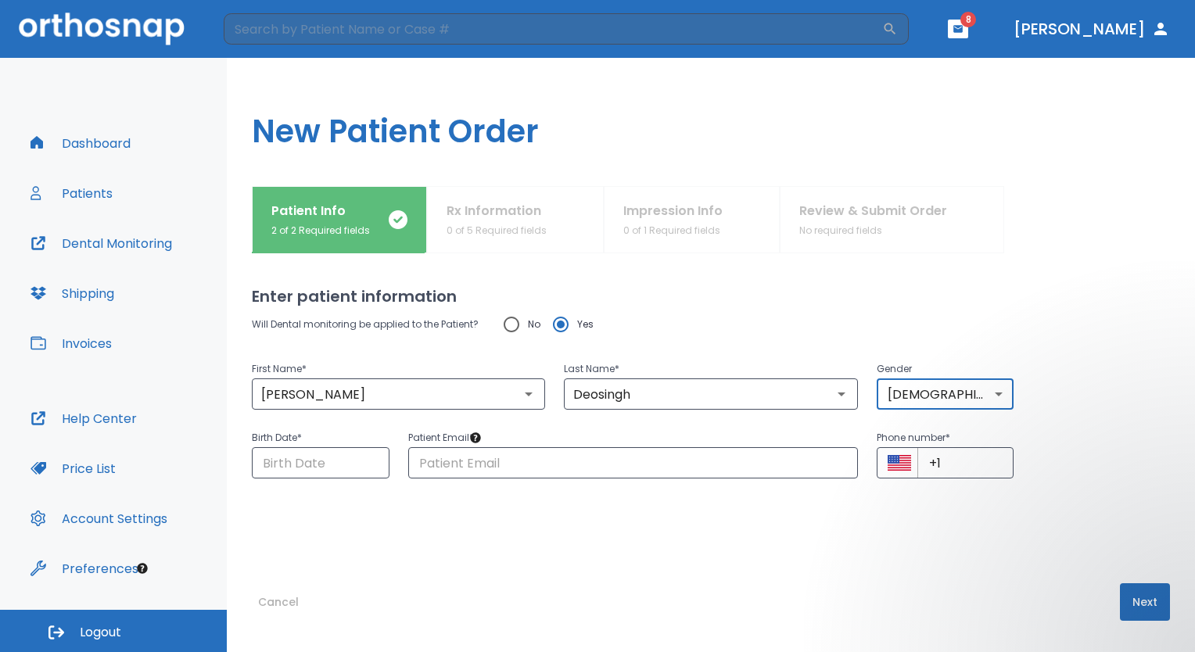
click at [109, 142] on button "Dashboard" at bounding box center [80, 143] width 119 height 38
